Goal: Task Accomplishment & Management: Manage account settings

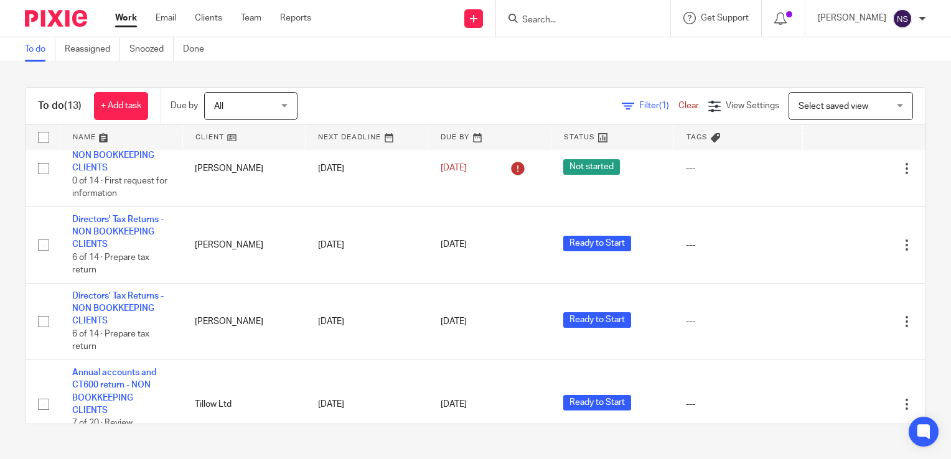
scroll to position [854, 0]
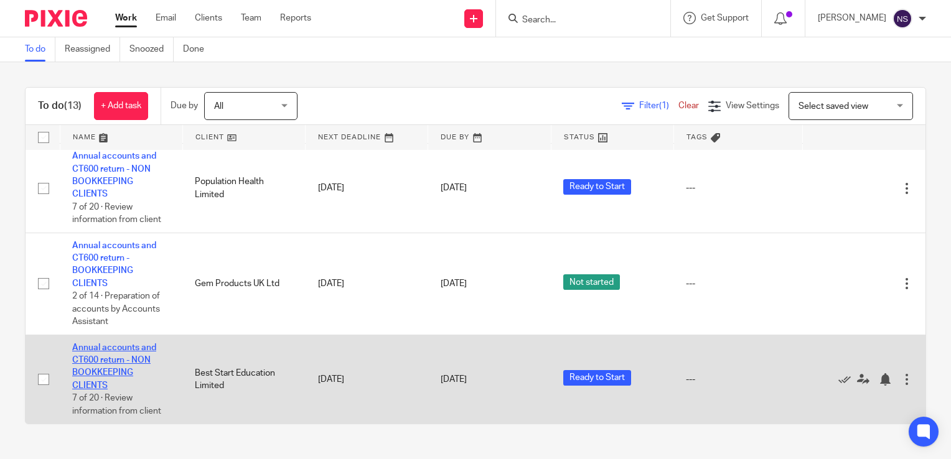
click at [101, 355] on link "Annual accounts and CT600 return - NON BOOKKEEPING CLIENTS" at bounding box center [114, 367] width 84 height 47
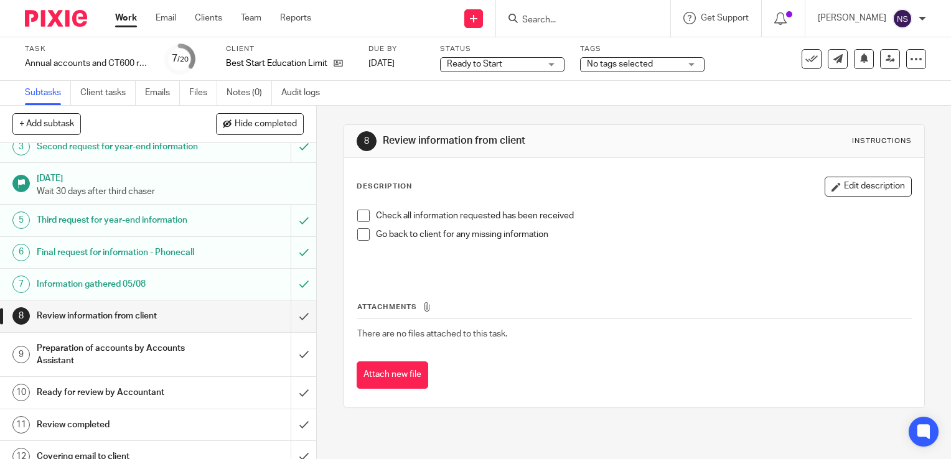
scroll to position [249, 0]
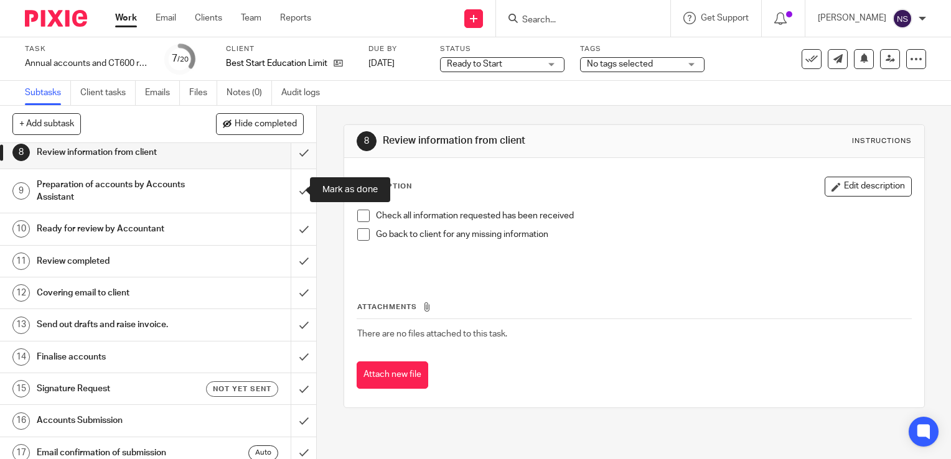
click at [292, 168] on input "submit" at bounding box center [158, 152] width 316 height 31
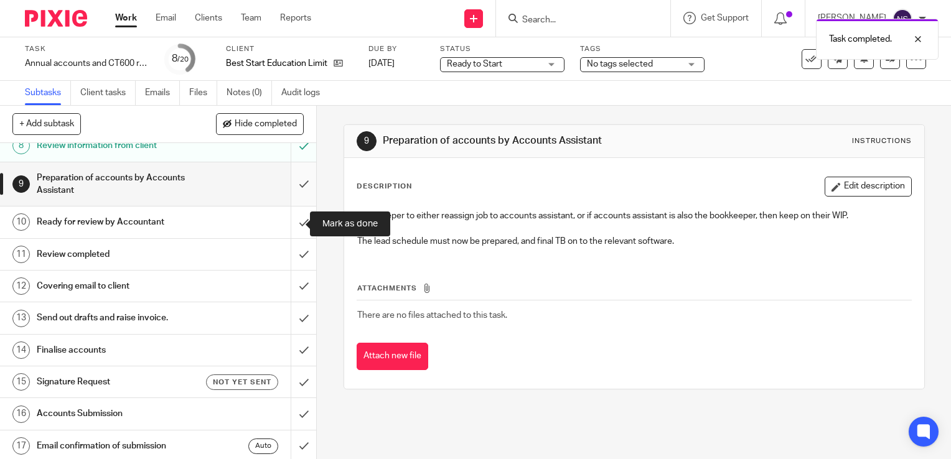
scroll to position [249, 0]
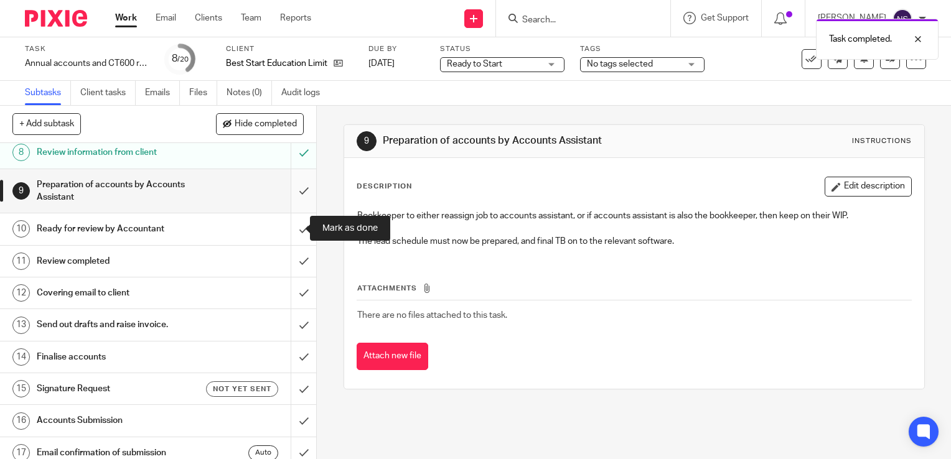
click at [289, 213] on input "submit" at bounding box center [158, 191] width 316 height 44
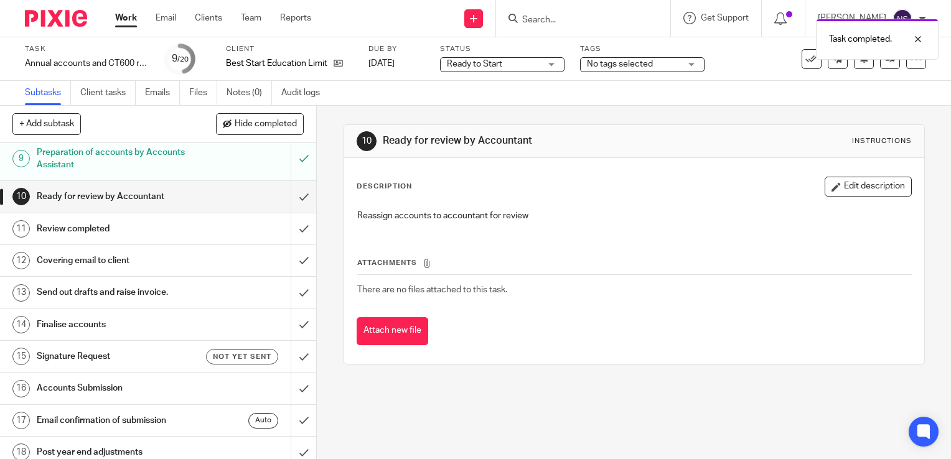
scroll to position [278, 0]
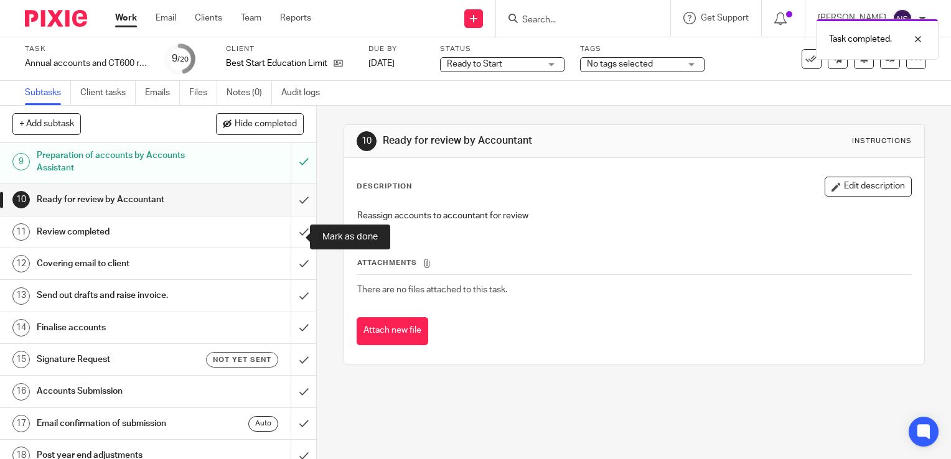
click at [293, 215] on input "submit" at bounding box center [158, 199] width 316 height 31
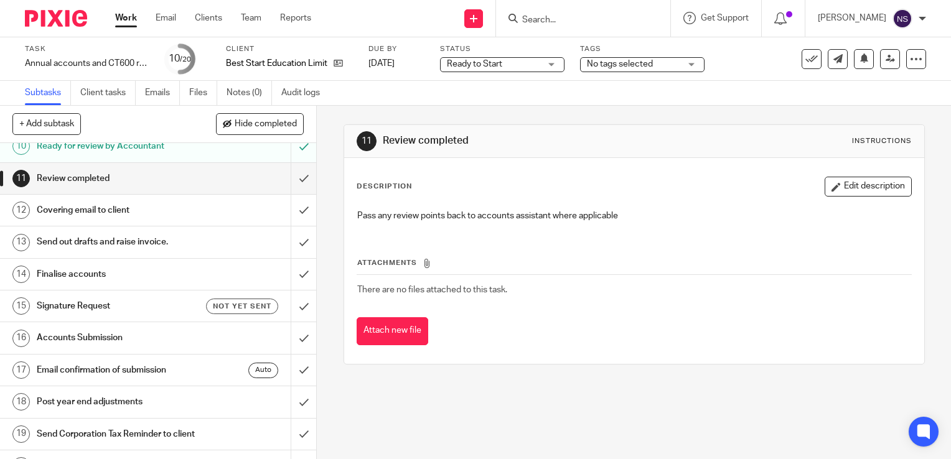
scroll to position [311, 0]
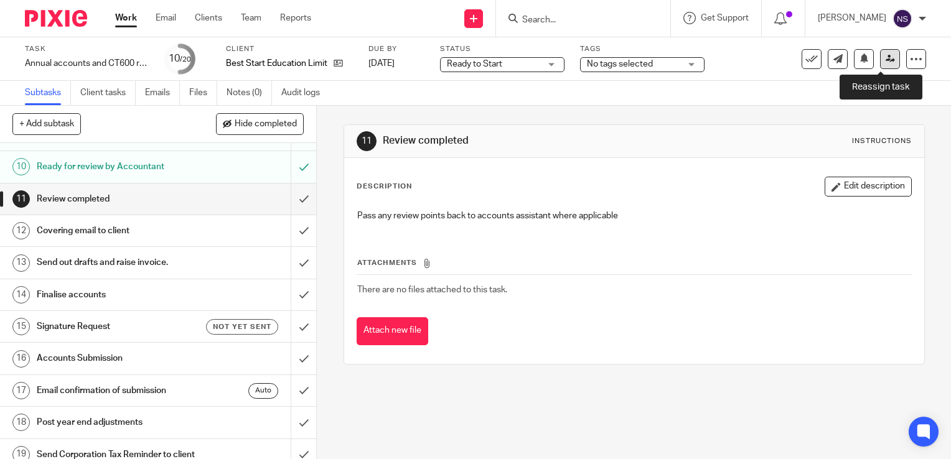
click at [886, 58] on icon at bounding box center [890, 58] width 9 height 9
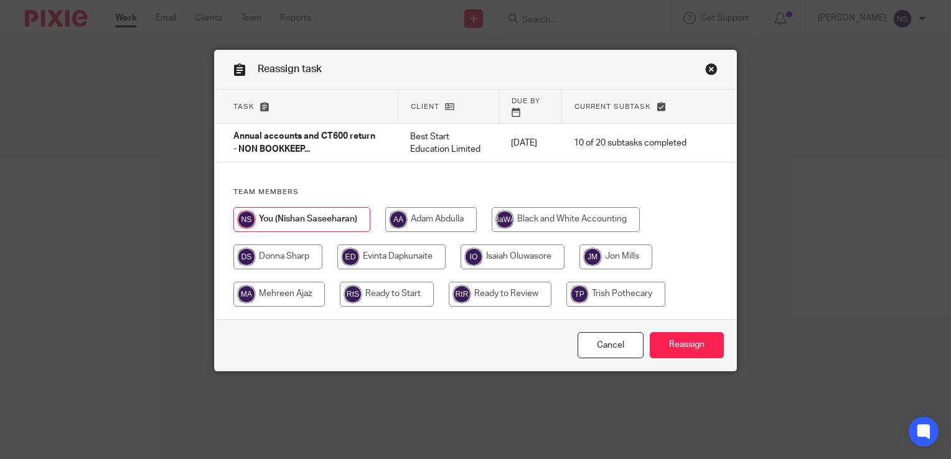
drag, startPoint x: 490, startPoint y: 291, endPoint x: 496, endPoint y: 292, distance: 6.3
click at [490, 292] on input "radio" at bounding box center [500, 294] width 103 height 25
radio input "true"
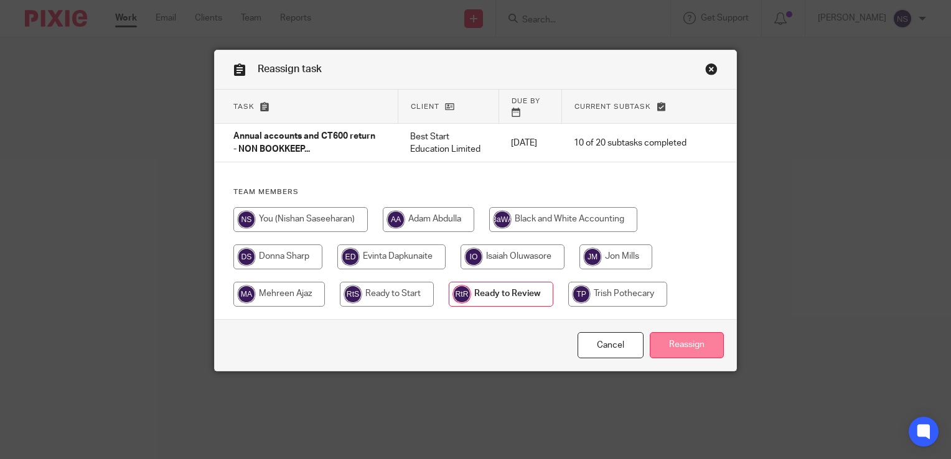
click at [695, 337] on input "Reassign" at bounding box center [687, 345] width 74 height 27
